Goal: Consume media (video, audio)

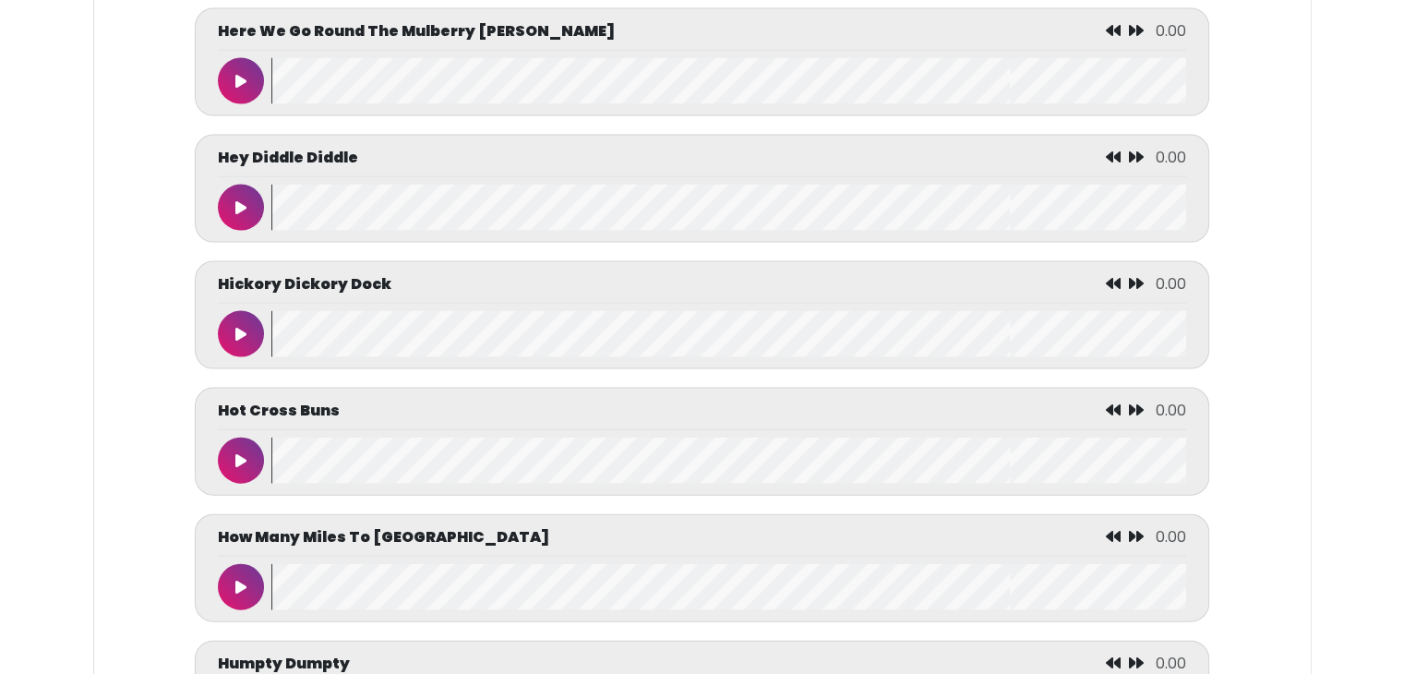
scroll to position [3987, 0]
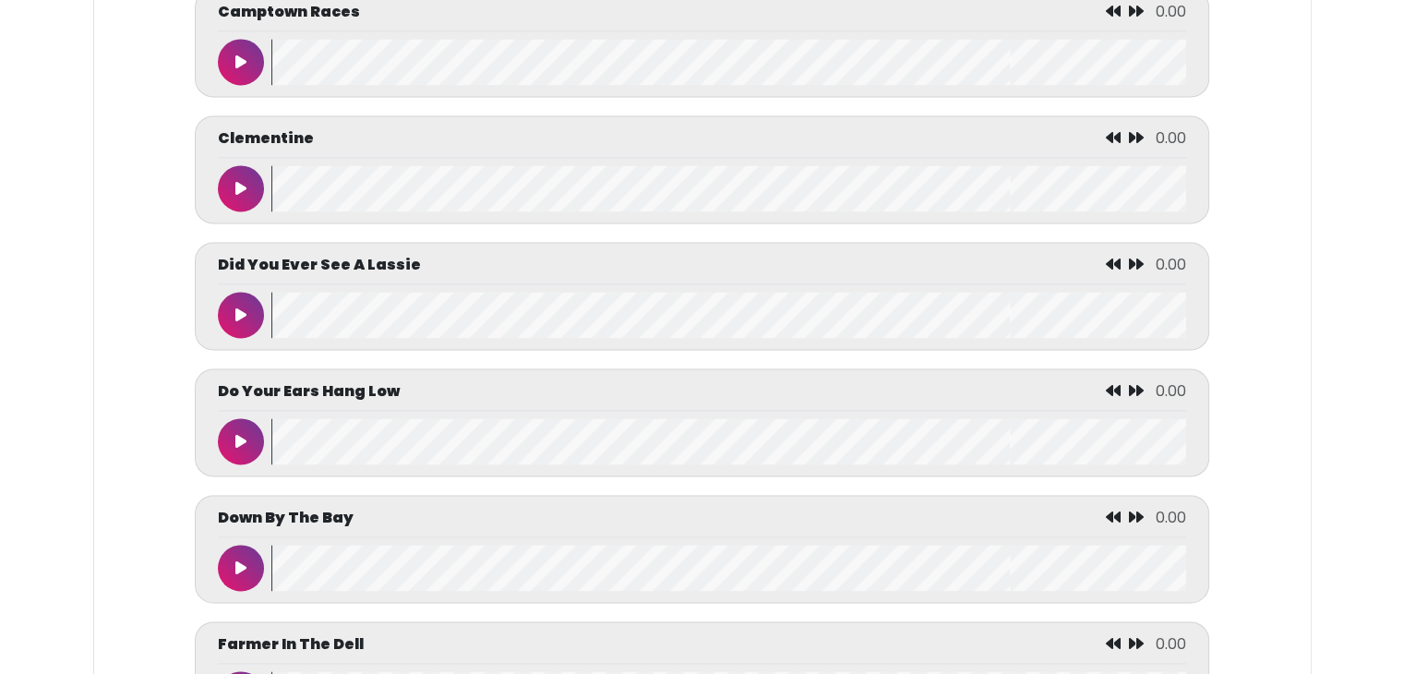
scroll to position [2621, 0]
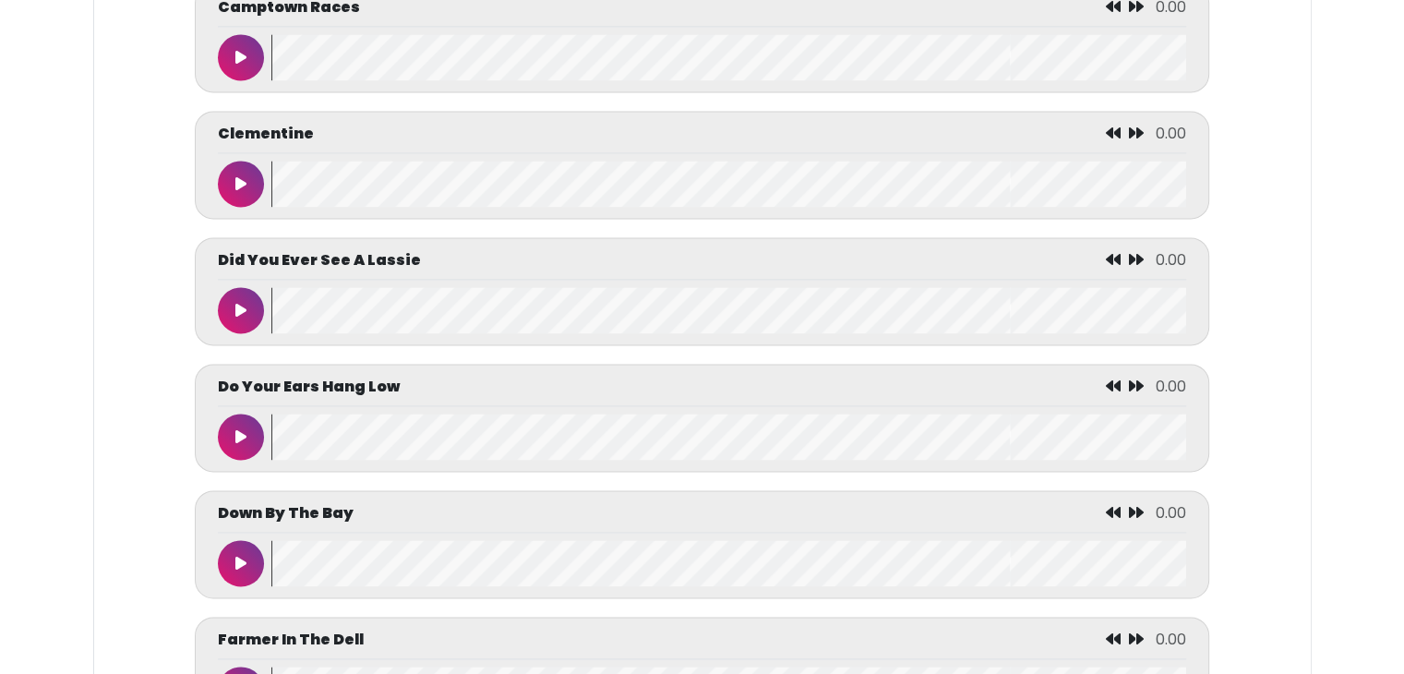
click at [228, 322] on button at bounding box center [241, 310] width 46 height 46
click at [244, 332] on button at bounding box center [241, 310] width 46 height 46
click at [247, 308] on button at bounding box center [241, 310] width 46 height 46
click at [275, 311] on wave at bounding box center [728, 310] width 914 height 46
click at [272, 311] on wave at bounding box center [728, 310] width 914 height 46
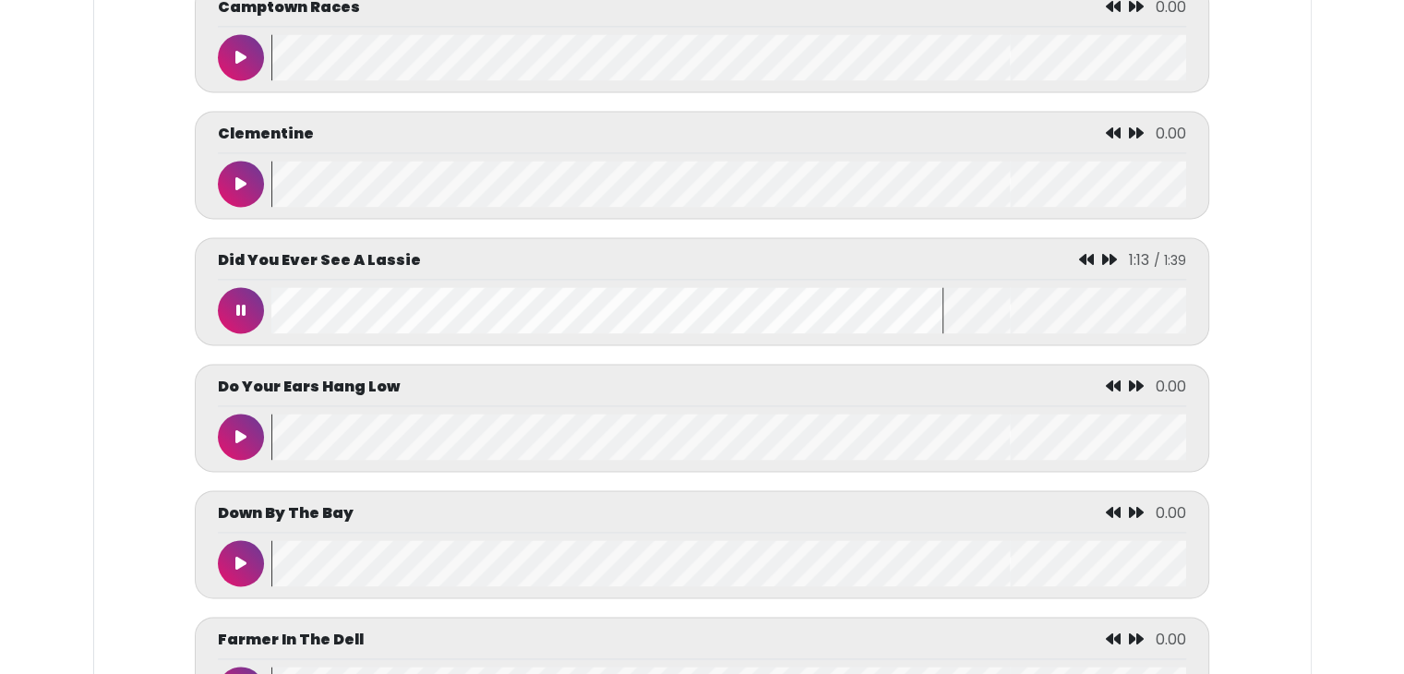
click at [242, 313] on icon at bounding box center [240, 310] width 9 height 15
click at [277, 312] on wave at bounding box center [728, 310] width 914 height 46
click at [229, 318] on button at bounding box center [241, 310] width 46 height 46
click at [247, 312] on button at bounding box center [241, 310] width 46 height 46
click at [246, 306] on button at bounding box center [241, 310] width 46 height 46
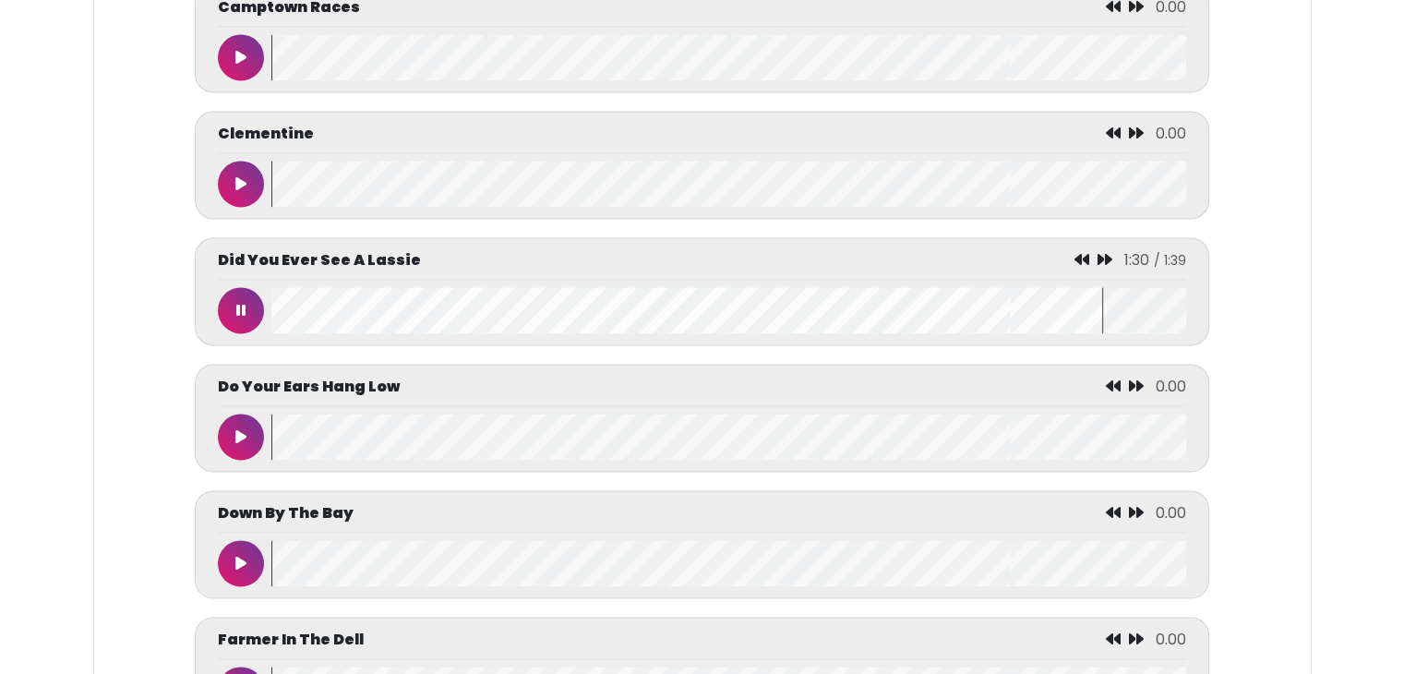
click at [295, 293] on wave at bounding box center [728, 310] width 914 height 46
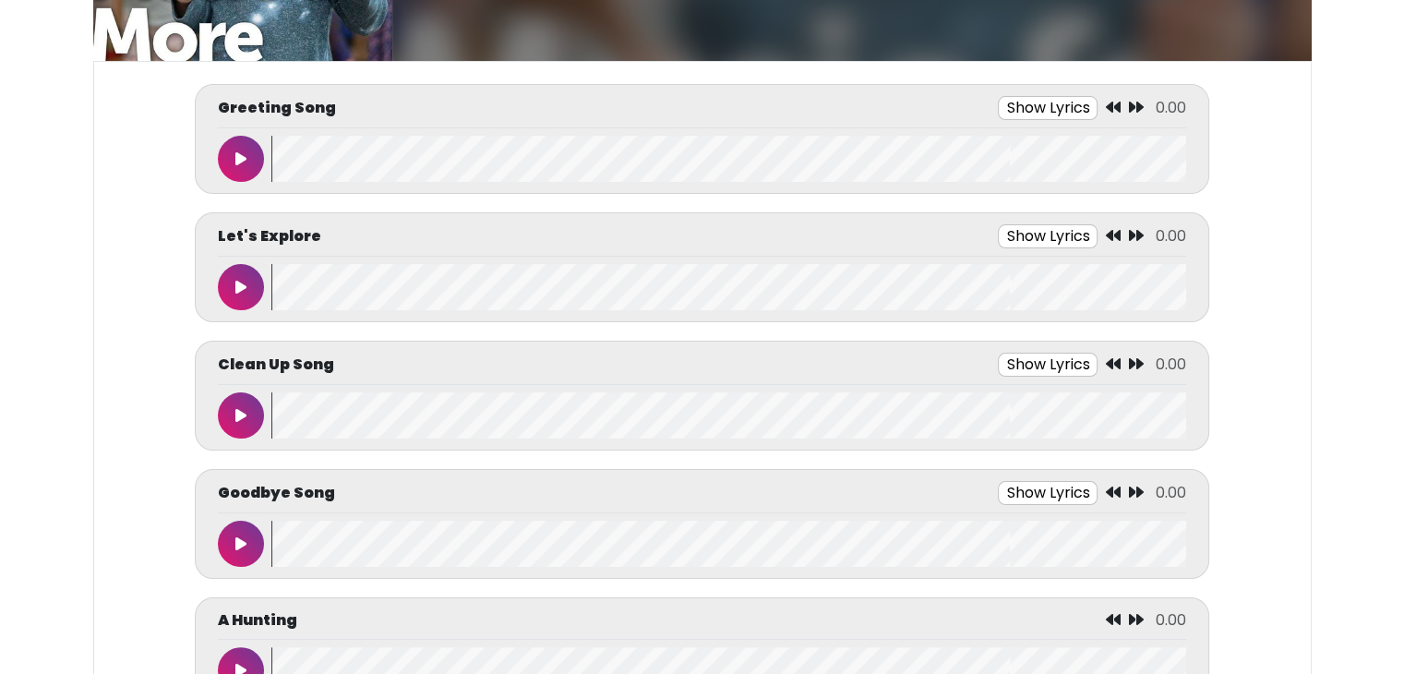
scroll to position [74, 0]
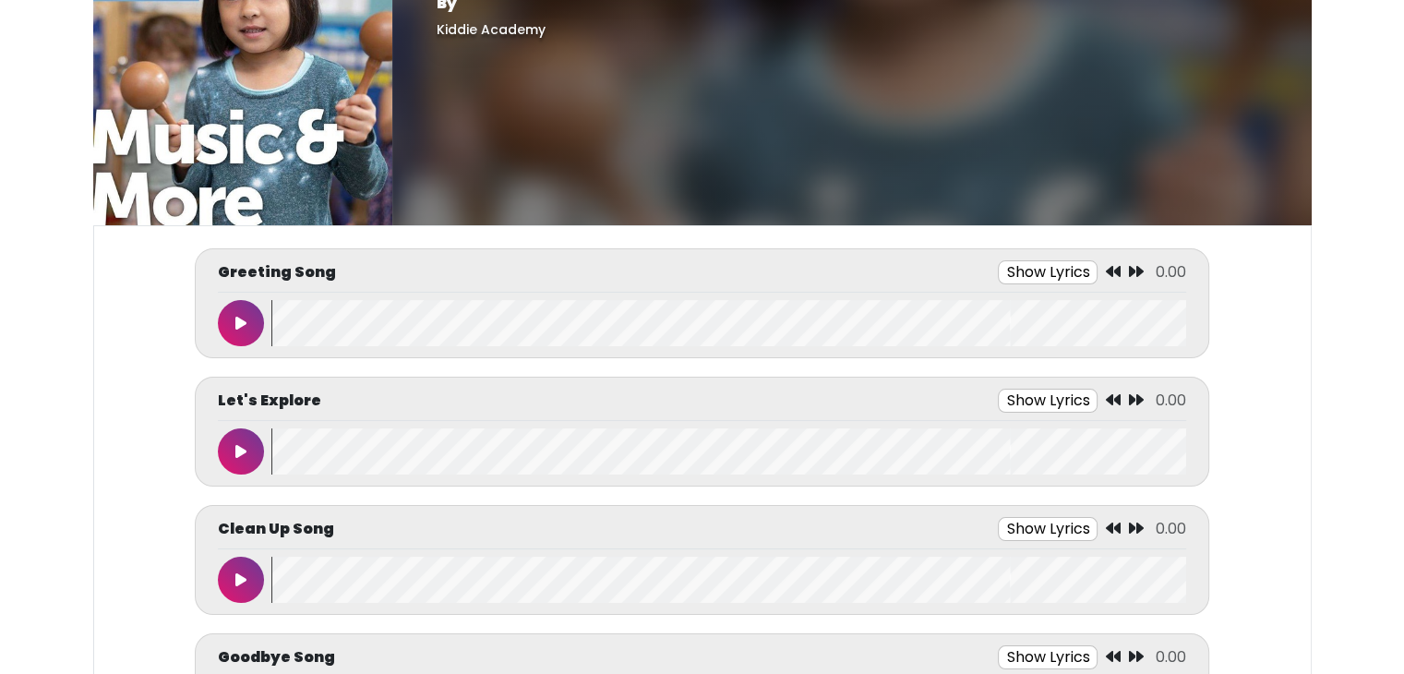
click at [242, 329] on button at bounding box center [241, 323] width 46 height 46
click at [273, 322] on wave at bounding box center [728, 323] width 914 height 46
click at [252, 333] on button at bounding box center [241, 323] width 46 height 46
